Goal: Information Seeking & Learning: Find specific fact

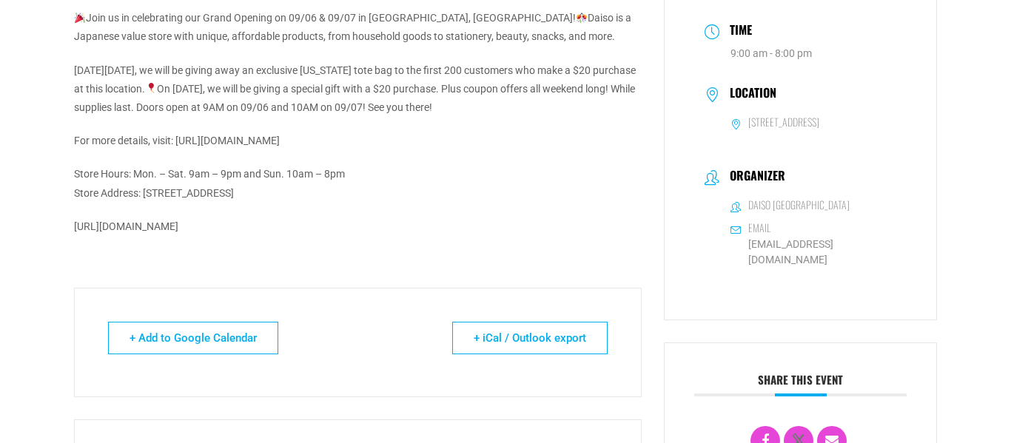
scroll to position [203, 0]
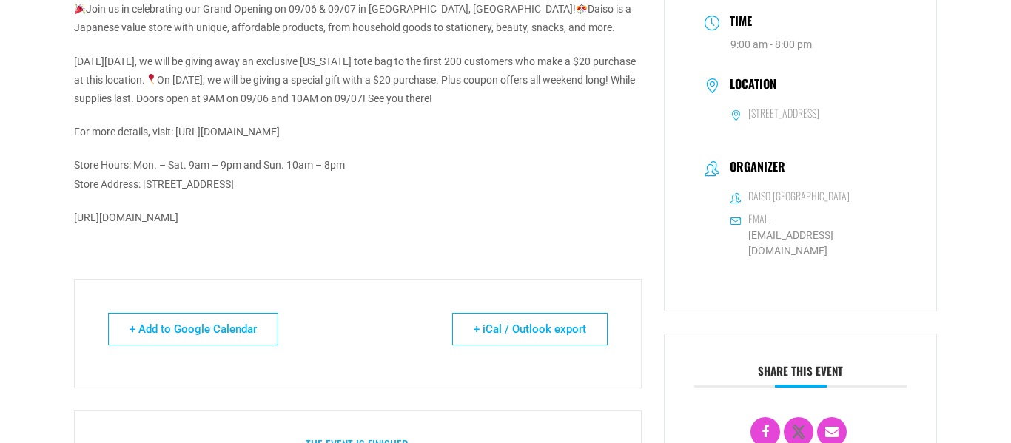
drag, startPoint x: 144, startPoint y: 186, endPoint x: 340, endPoint y: 186, distance: 195.3
click at [340, 186] on p "Store Hours: Mon. – Sat. 9am – 9pm and Sun. 10am – 8pm Store Address: [STREET_A…" at bounding box center [358, 174] width 568 height 37
click at [317, 185] on p "Store Hours: Mon. – Sat. 9am – 9pm and Sun. 10am – 8pm Store Address: [STREET_A…" at bounding box center [358, 174] width 568 height 37
drag, startPoint x: 145, startPoint y: 182, endPoint x: 342, endPoint y: 187, distance: 196.9
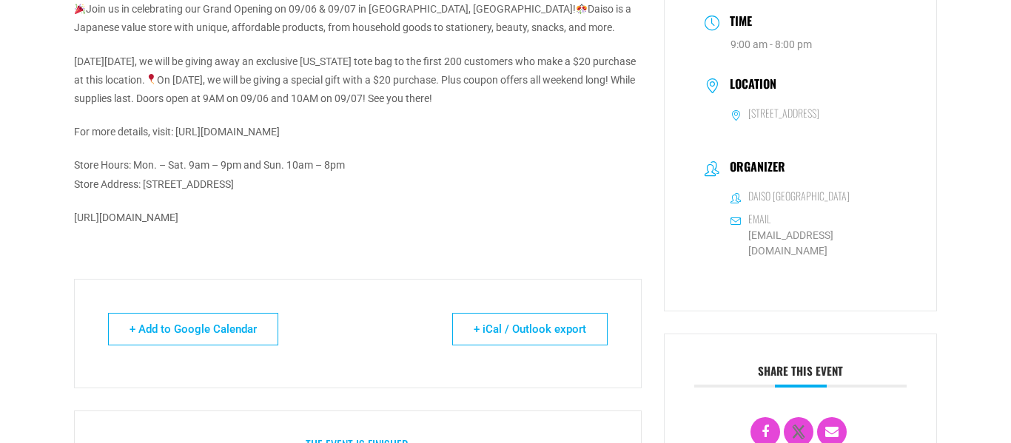
click at [342, 187] on p "Store Hours: Mon. – Sat. 9am – 9pm and Sun. 10am – 8pm Store Address: [STREET_A…" at bounding box center [358, 174] width 568 height 37
click at [314, 188] on p "Store Hours: Mon. – Sat. 9am – 9pm and Sun. 10am – 8pm Store Address: [STREET_A…" at bounding box center [358, 174] width 568 height 37
drag, startPoint x: 148, startPoint y: 184, endPoint x: 166, endPoint y: 183, distance: 18.5
click at [166, 183] on p "Store Hours: Mon. – Sat. 9am – 9pm and Sun. 10am – 8pm Store Address: [STREET_A…" at bounding box center [358, 174] width 568 height 37
click at [164, 185] on p "Store Hours: Mon. – Sat. 9am – 9pm and Sun. 10am – 8pm Store Address: [STREET_A…" at bounding box center [358, 174] width 568 height 37
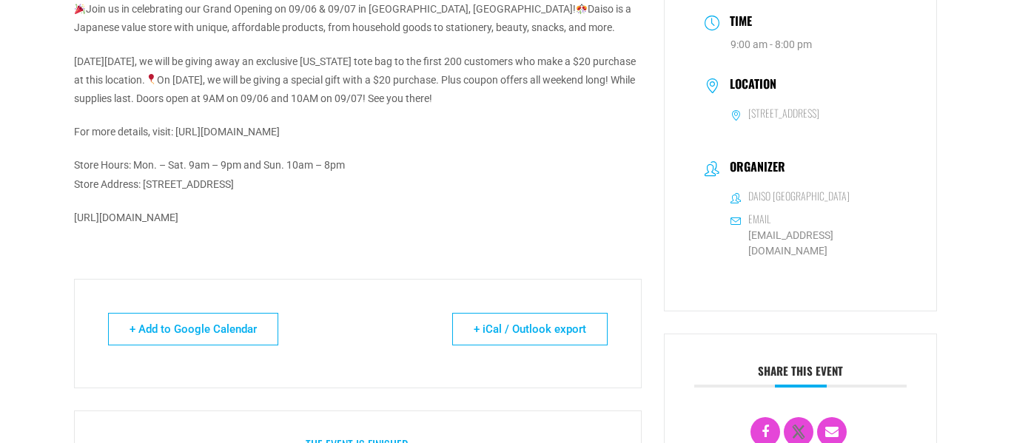
drag, startPoint x: 144, startPoint y: 185, endPoint x: 340, endPoint y: 183, distance: 195.3
click at [340, 183] on p "Store Hours: Mon. – Sat. 9am – 9pm and Sun. 10am – 8pm Store Address: [STREET_A…" at bounding box center [358, 174] width 568 height 37
click at [326, 185] on p "Store Hours: Mon. – Sat. 9am – 9pm and Sun. 10am – 8pm Store Address: [STREET_A…" at bounding box center [358, 174] width 568 height 37
drag, startPoint x: 144, startPoint y: 186, endPoint x: 344, endPoint y: 182, distance: 199.8
click at [344, 182] on p "Store Hours: Mon. – Sat. 9am – 9pm and Sun. 10am – 8pm Store Address: [STREET_A…" at bounding box center [358, 174] width 568 height 37
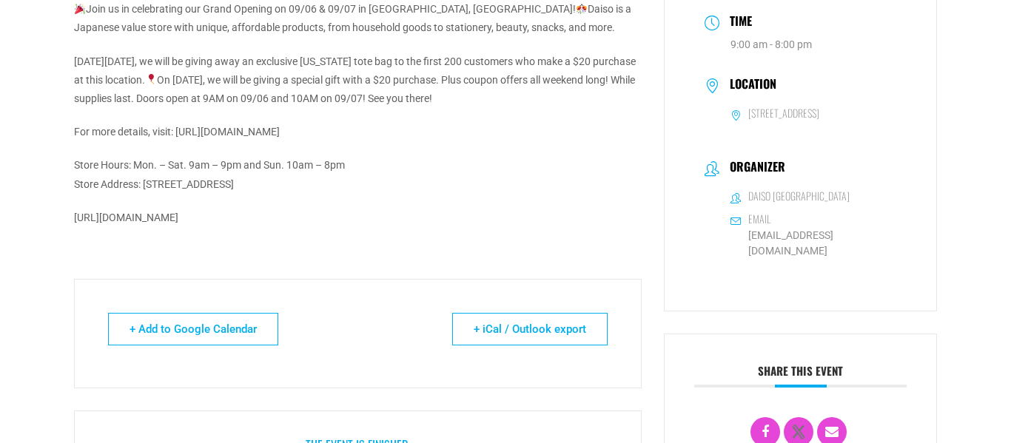
click at [342, 189] on p "Store Hours: Mon. – Sat. 9am – 9pm and Sun. 10am – 8pm Store Address: [STREET_A…" at bounding box center [358, 174] width 568 height 37
click at [337, 189] on p "Store Hours: Mon. – Sat. 9am – 9pm and Sun. 10am – 8pm Store Address: [STREET_A…" at bounding box center [358, 174] width 568 height 37
